Goal: Entertainment & Leisure: Consume media (video, audio)

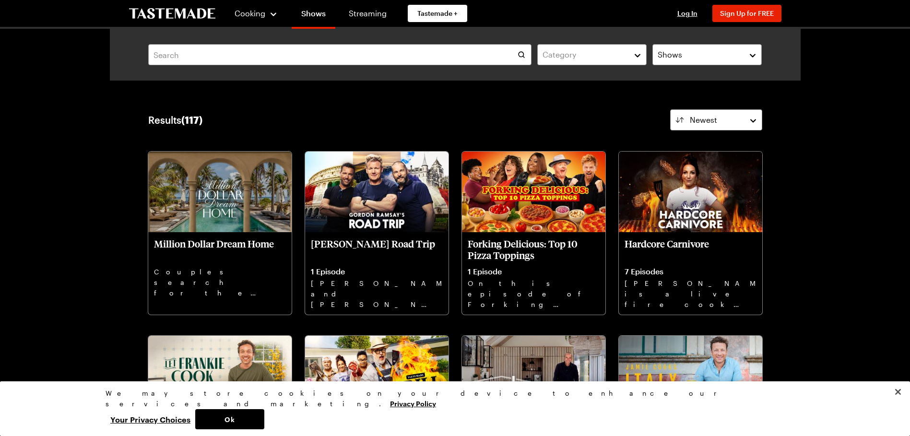
scroll to position [480, 0]
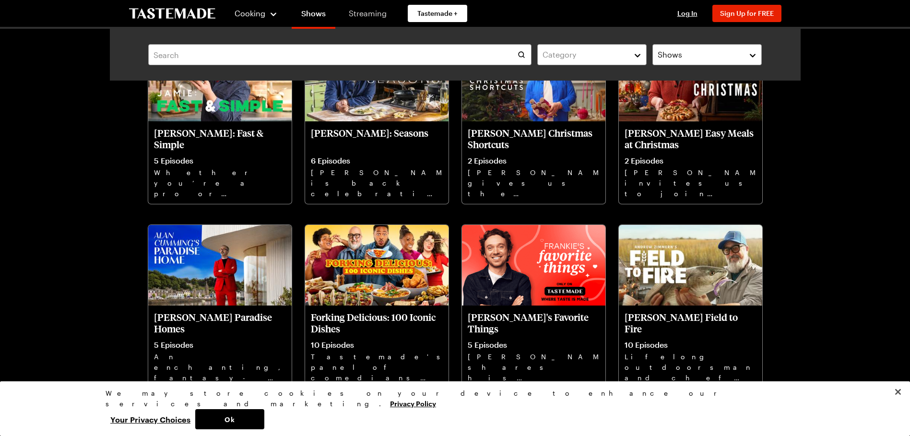
click at [369, 11] on link "Streaming" at bounding box center [367, 13] width 57 height 27
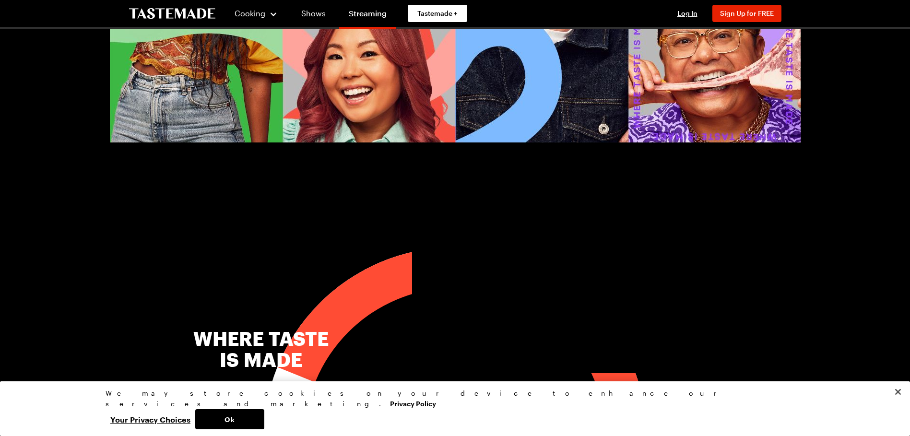
scroll to position [144, 0]
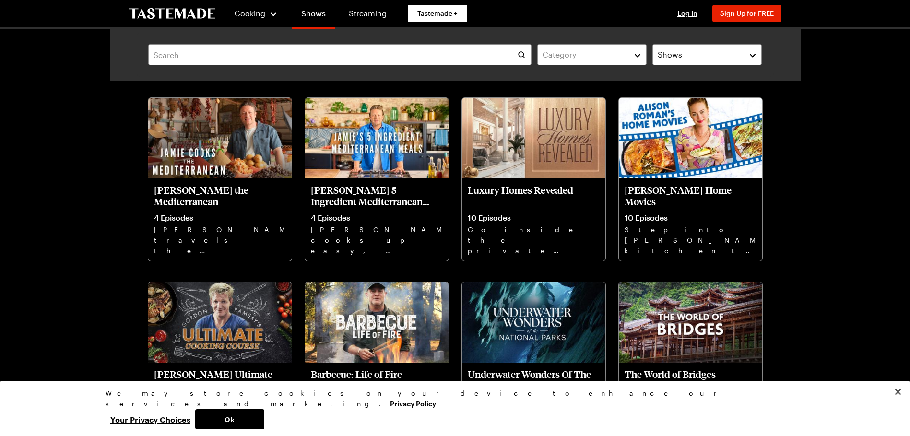
scroll to position [997, 0]
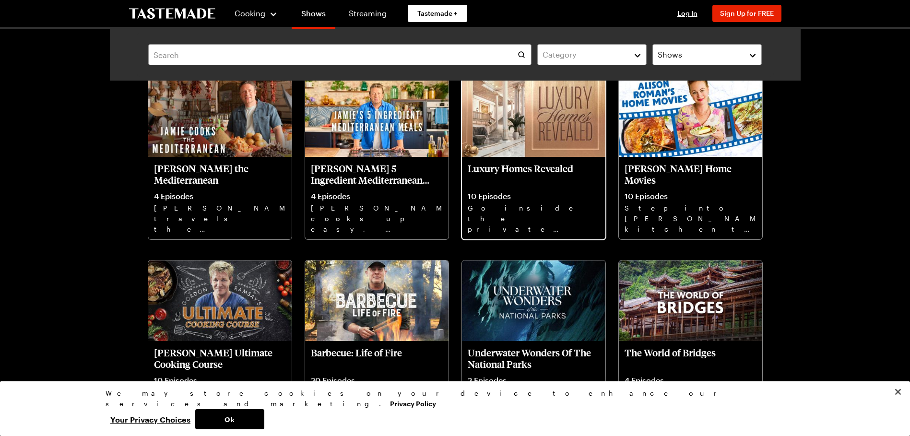
click at [550, 131] on img at bounding box center [533, 116] width 143 height 81
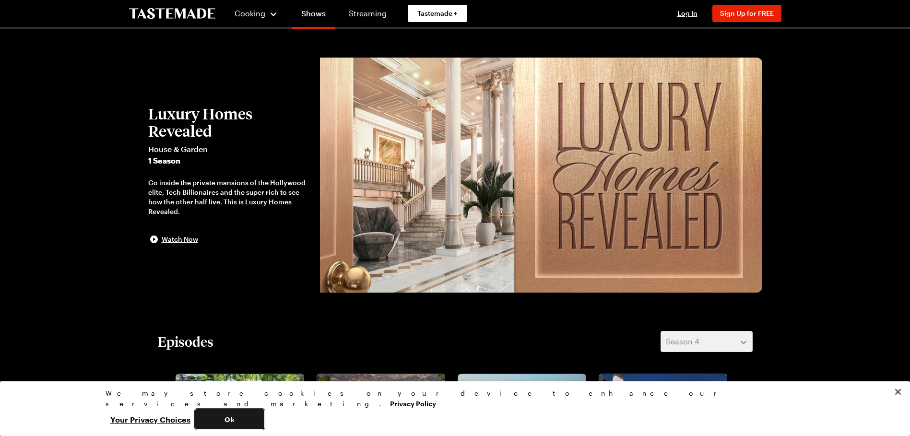
click at [264, 415] on button "Ok" at bounding box center [229, 419] width 69 height 20
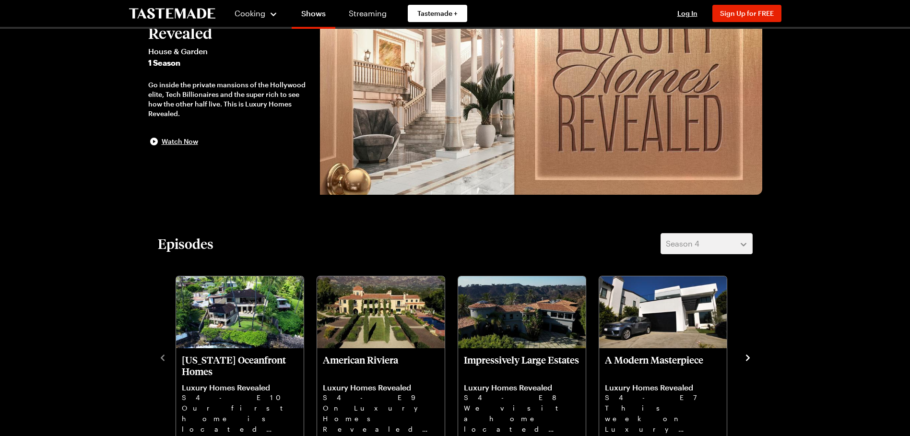
scroll to position [177, 0]
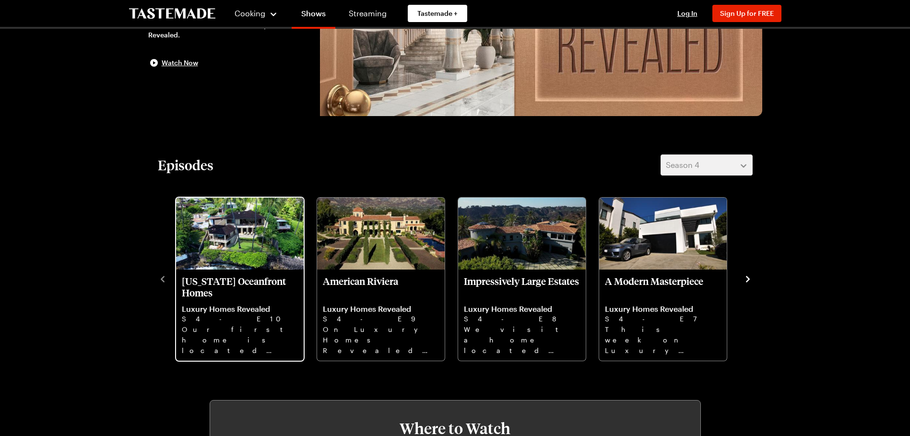
click at [241, 225] on img "Hawaii Oceanfront Homes" at bounding box center [240, 234] width 128 height 72
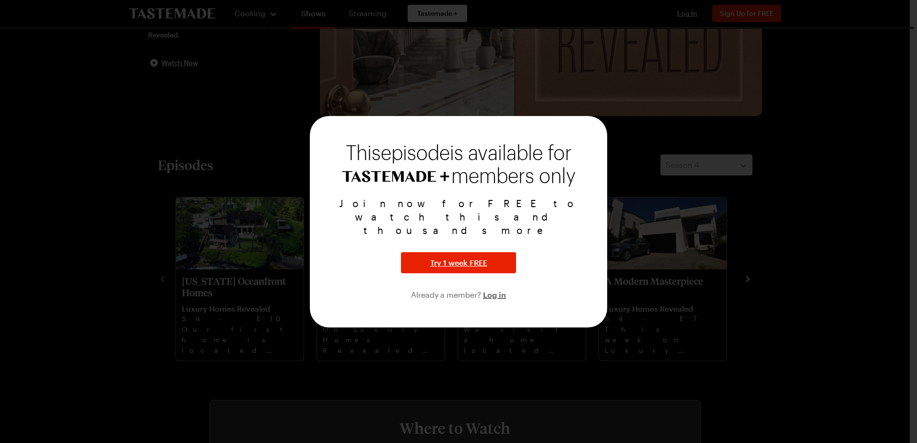
click at [534, 87] on div at bounding box center [458, 221] width 917 height 443
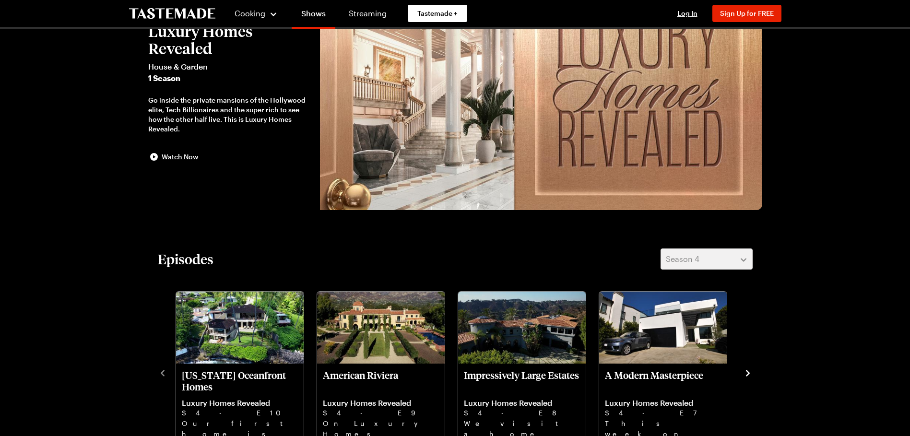
scroll to position [81, 0]
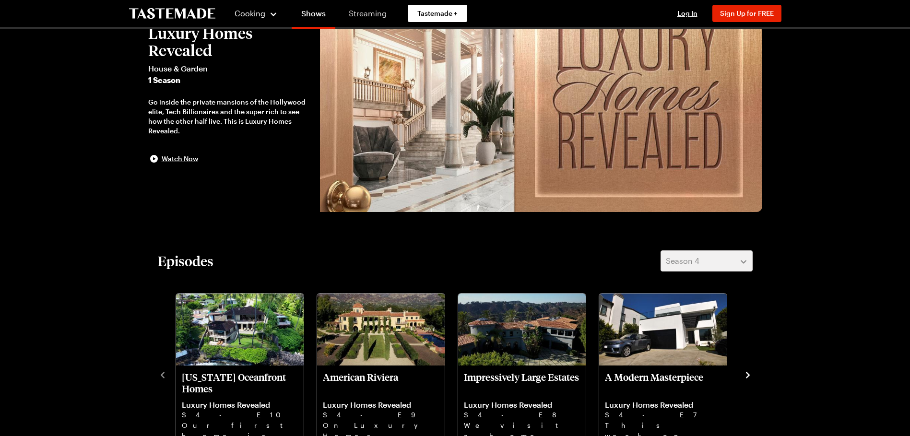
click at [362, 13] on link "Streaming" at bounding box center [367, 13] width 57 height 27
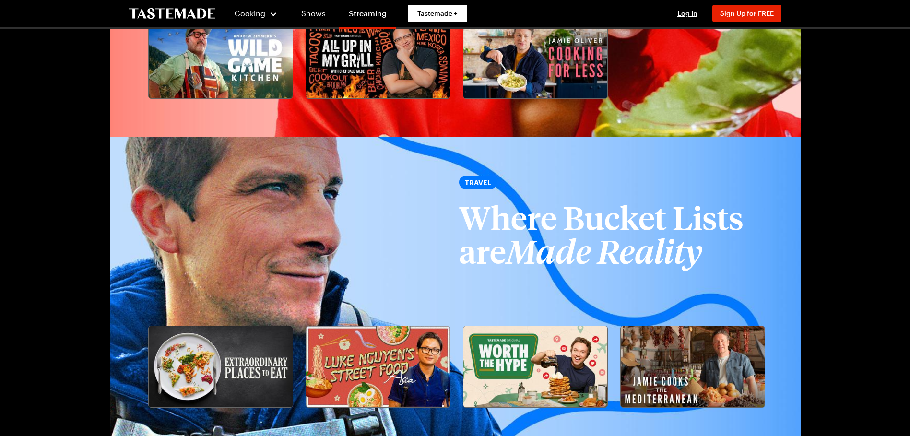
scroll to position [1322, 0]
